Goal: Information Seeking & Learning: Check status

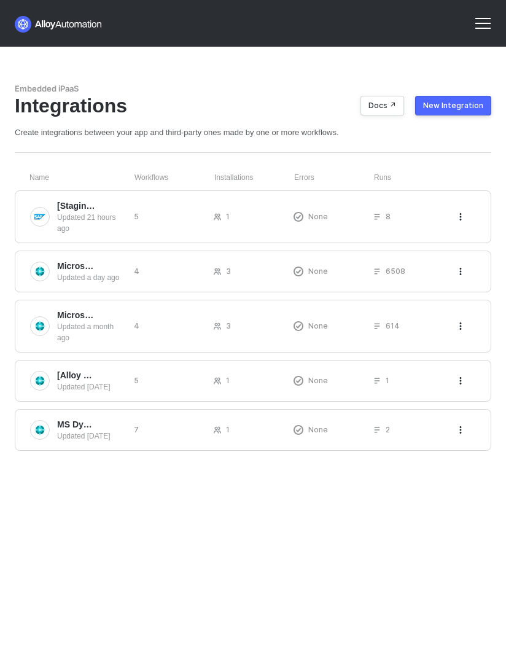
click at [480, 12] on div at bounding box center [482, 23] width 29 height 29
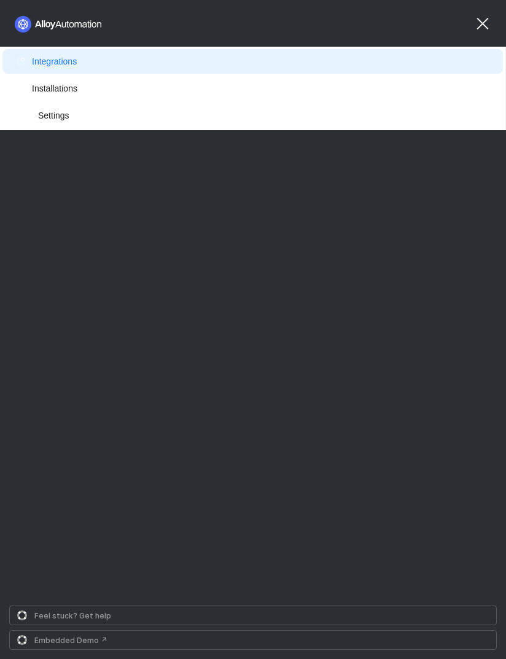
click at [480, 12] on div at bounding box center [482, 23] width 29 height 29
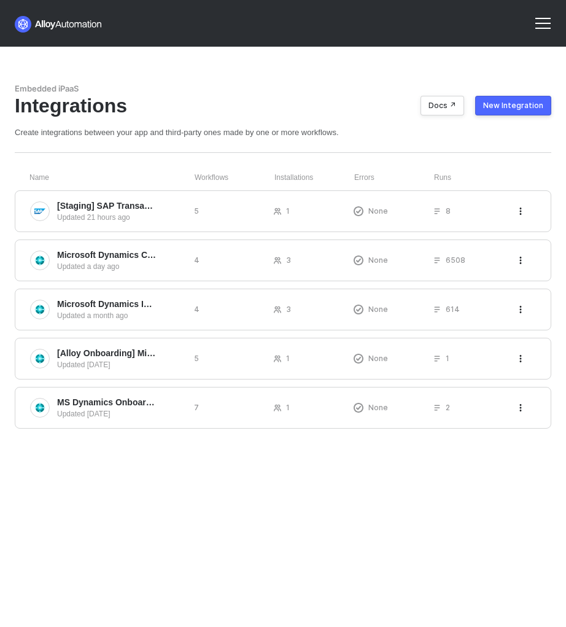
click at [548, 21] on div at bounding box center [542, 23] width 29 height 29
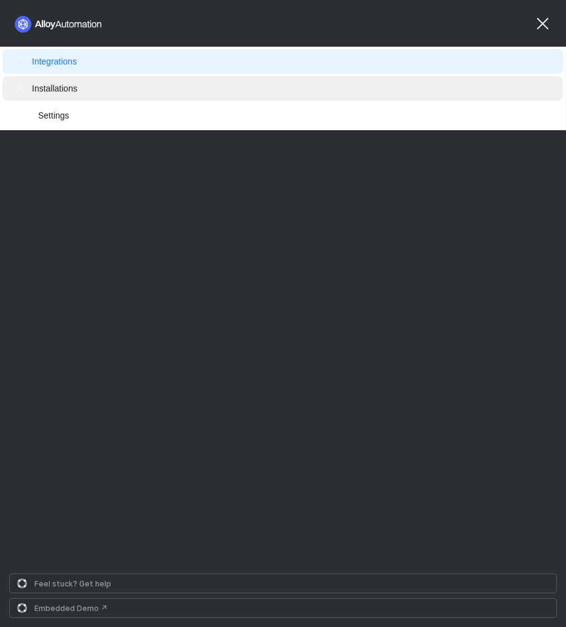
click at [62, 90] on span "Installations" at bounding box center [54, 89] width 45 height 10
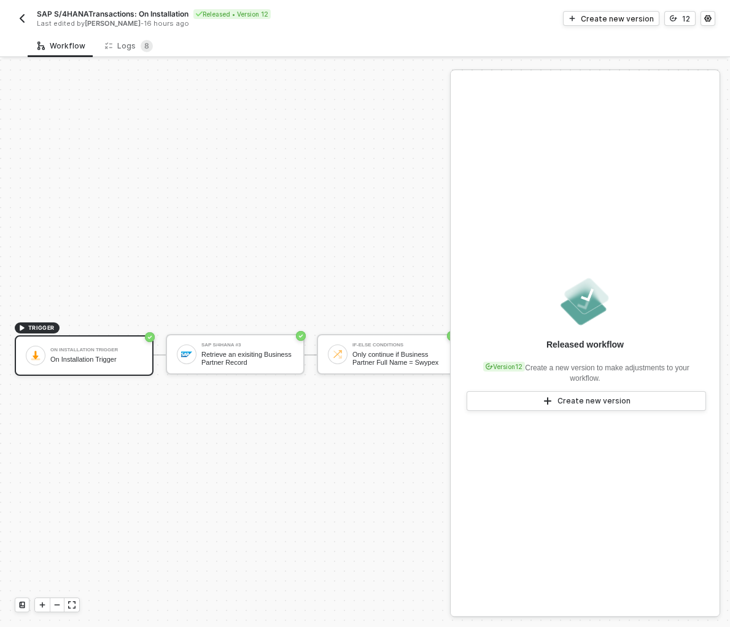
scroll to position [23, 0]
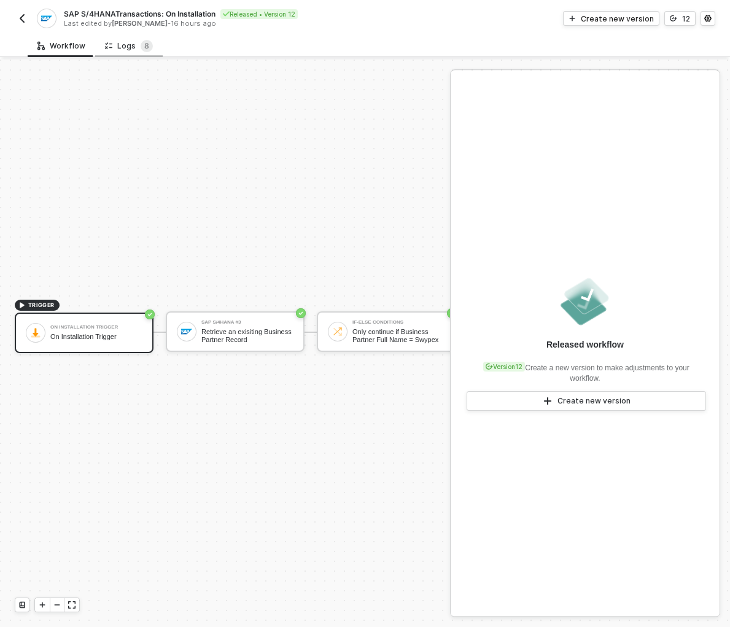
click at [142, 53] on div "Logs 8" at bounding box center [129, 45] width 68 height 23
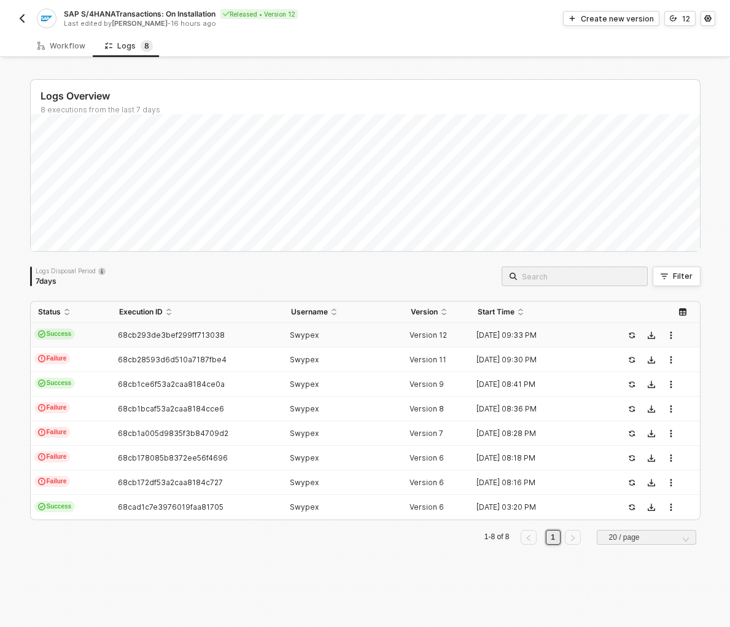
click at [378, 330] on div "Swypex" at bounding box center [339, 335] width 110 height 10
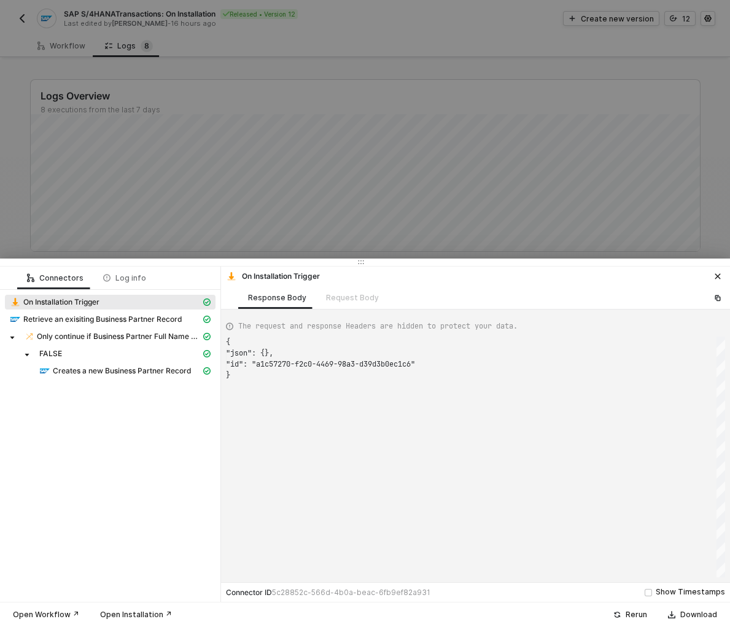
scroll to position [33, 0]
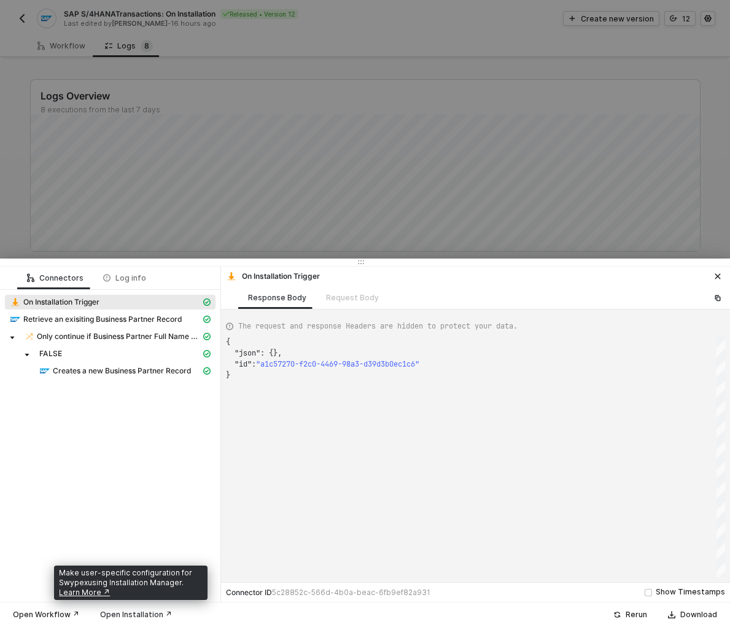
click at [134, 611] on div "Open Installation ↗" at bounding box center [136, 615] width 72 height 10
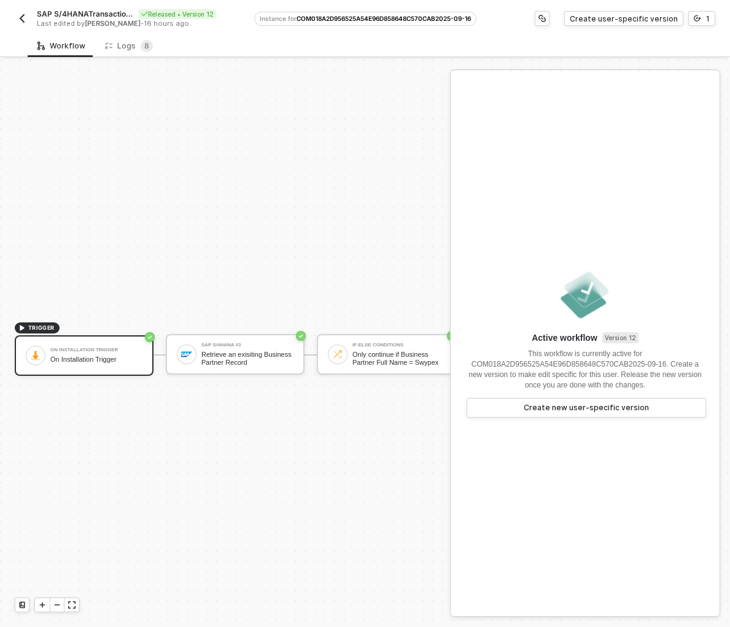
scroll to position [23, 0]
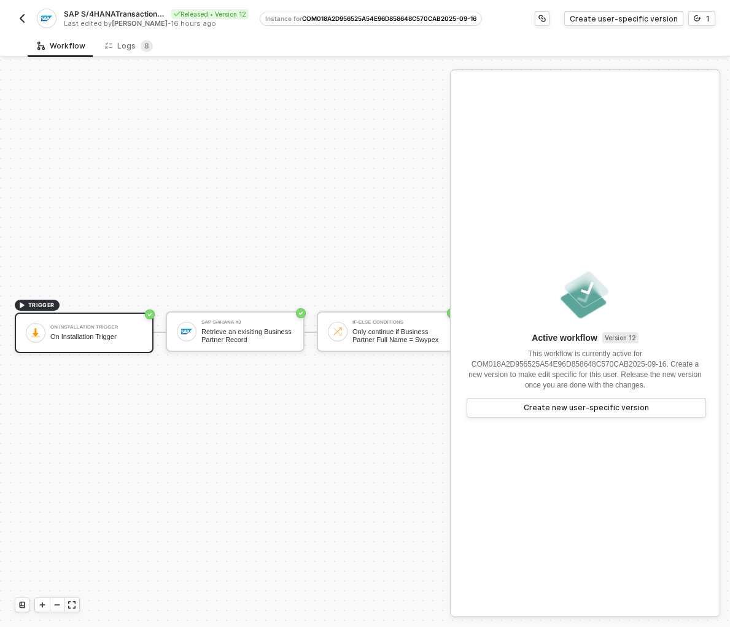
click at [332, 17] on span "COM018A2D956525A54E96D858648C570CAB2025-09-16" at bounding box center [389, 18] width 174 height 7
click at [703, 20] on button "1" at bounding box center [702, 18] width 27 height 15
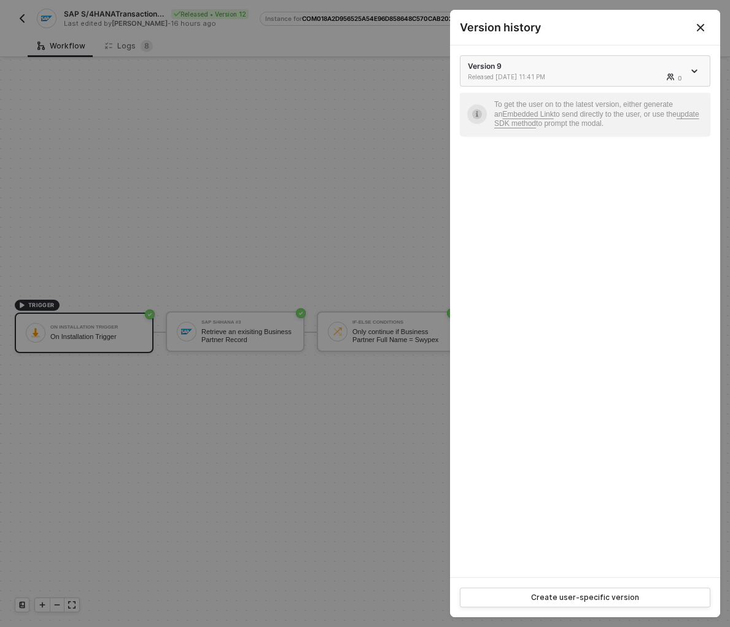
click at [693, 65] on div at bounding box center [696, 71] width 14 height 15
click at [696, 71] on icon "icon-arrow-down" at bounding box center [694, 71] width 5 height 2
click at [525, 298] on div "Version 9 Released 09/17/2025 11:41 PM 0 To get the user on to the latest versi…" at bounding box center [585, 311] width 270 height 532
click at [705, 25] on icon "Close" at bounding box center [701, 28] width 10 height 10
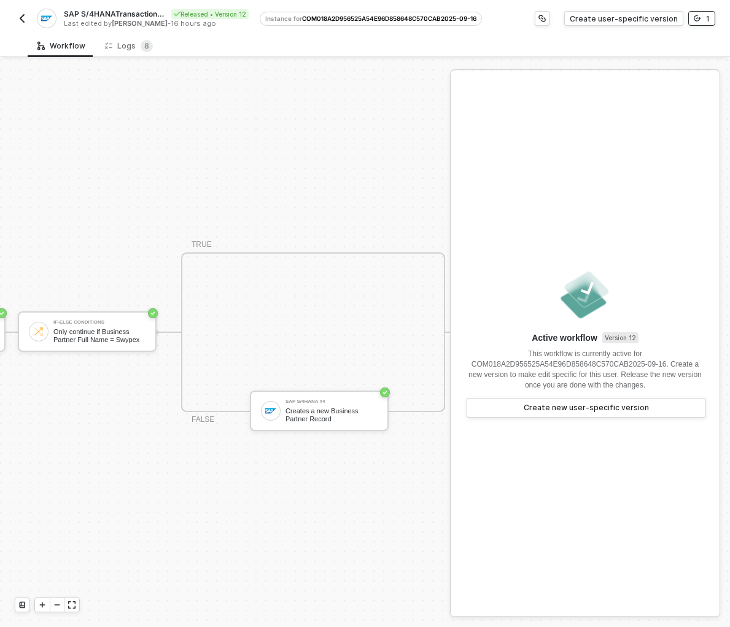
scroll to position [23, 302]
click at [144, 47] on span "8" at bounding box center [146, 45] width 5 height 9
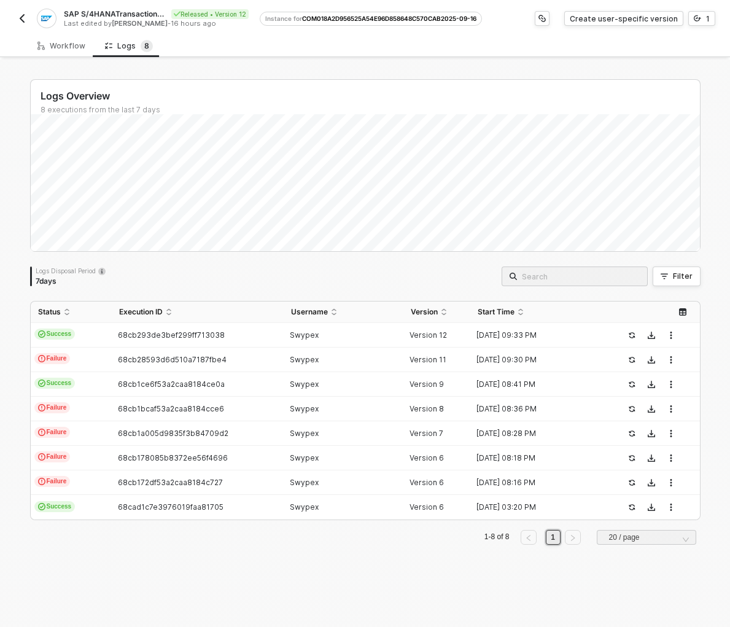
click at [22, 15] on img "button" at bounding box center [22, 19] width 10 height 10
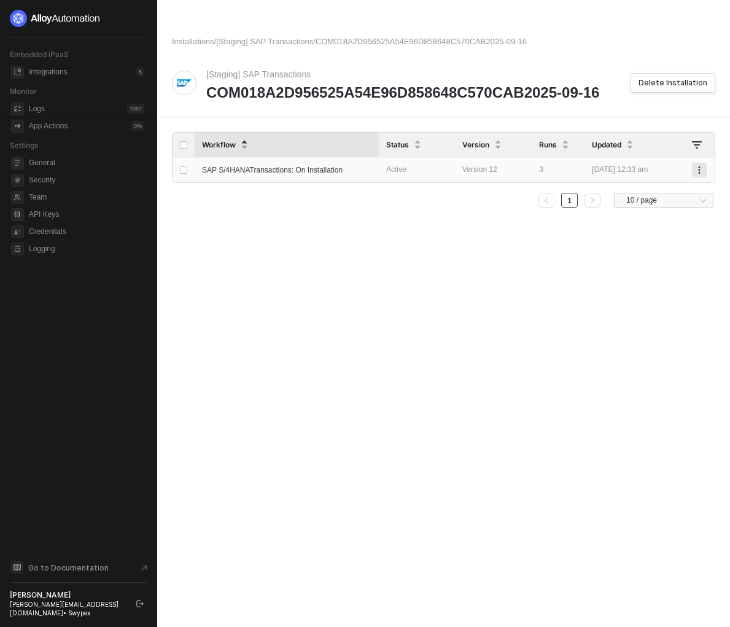
click at [693, 168] on button "button" at bounding box center [699, 170] width 15 height 15
click at [413, 222] on div "Installations / [Staging] SAP Transactions / COM018A2D956525A54E96D858648C570CA…" at bounding box center [443, 313] width 573 height 627
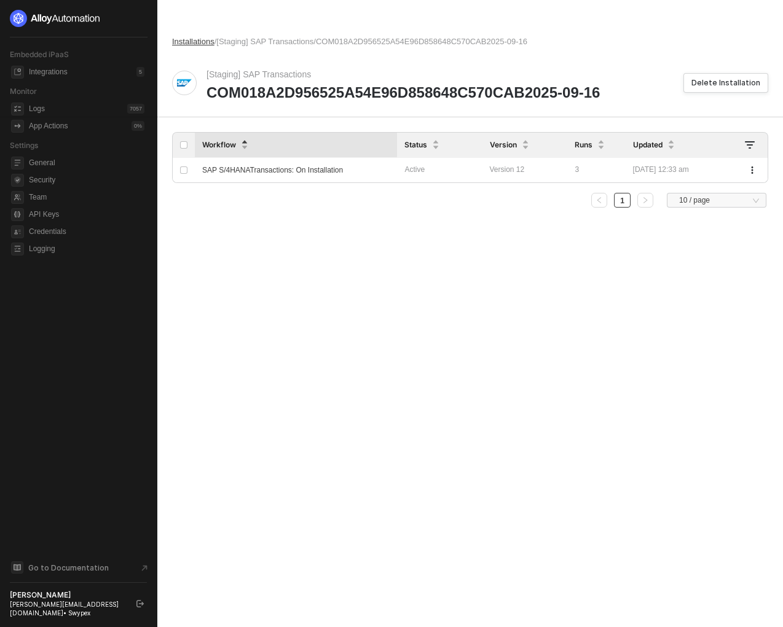
click at [208, 41] on span "Installations" at bounding box center [193, 41] width 42 height 9
